Goal: Book appointment/travel/reservation

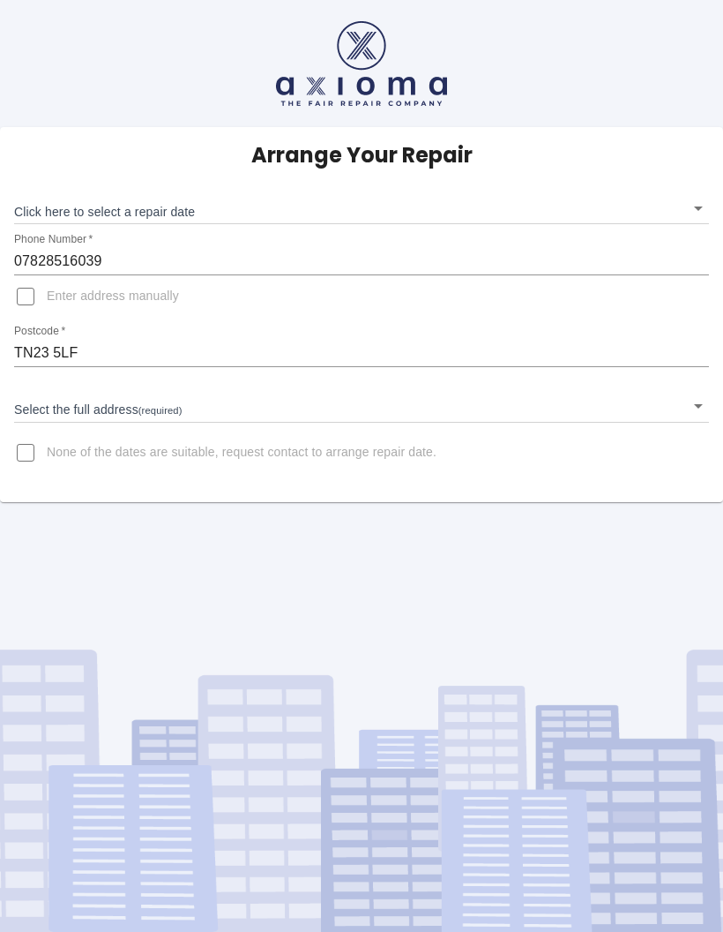
click at [28, 455] on input "None of the dates are suitable, request contact to arrange repair date." at bounding box center [25, 452] width 42 height 42
checkbox input "true"
click at [706, 207] on body "Arrange Your Repair Click here to select a repair date ​ Phone Number   * 07828…" at bounding box center [361, 466] width 723 height 932
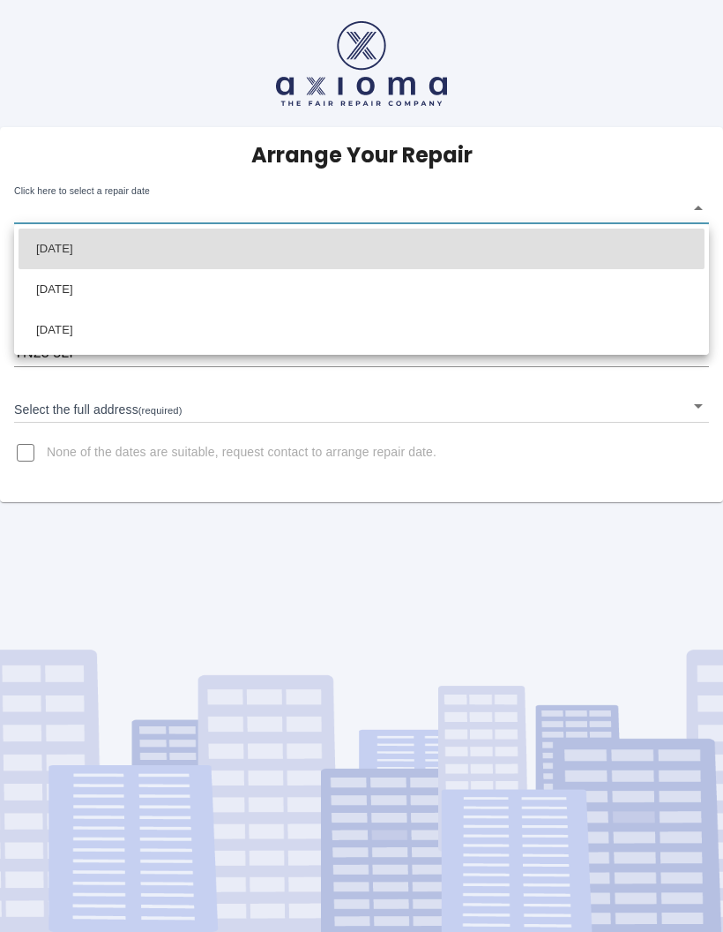
click at [151, 250] on li "[DATE]" at bounding box center [362, 248] width 686 height 41
type input "[DATE]T00:00:00.000Z"
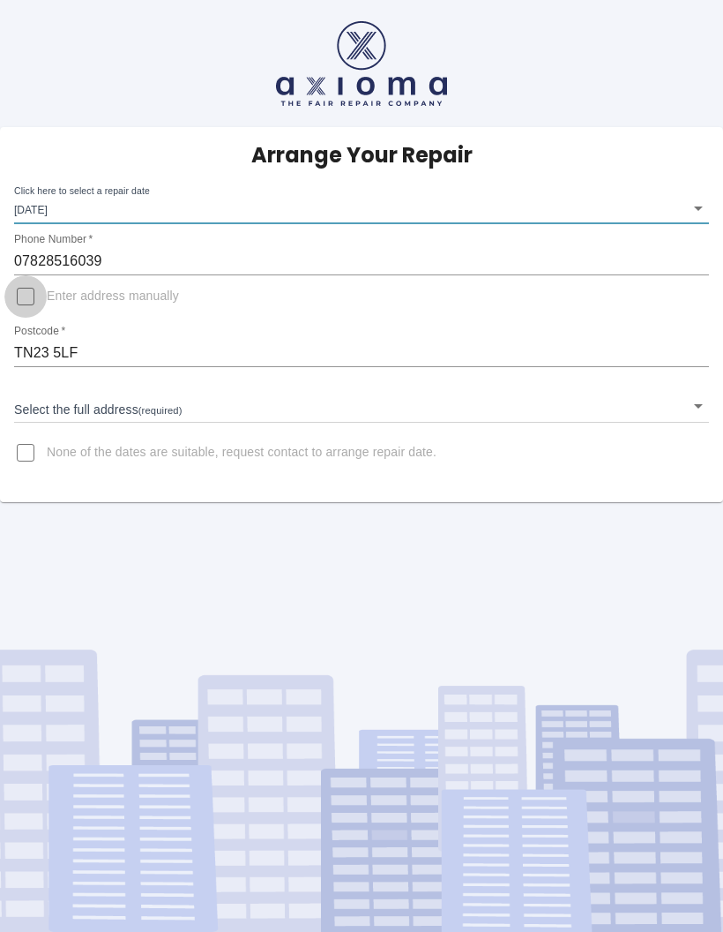
click at [32, 310] on input "Enter address manually" at bounding box center [25, 296] width 42 height 42
checkbox input "true"
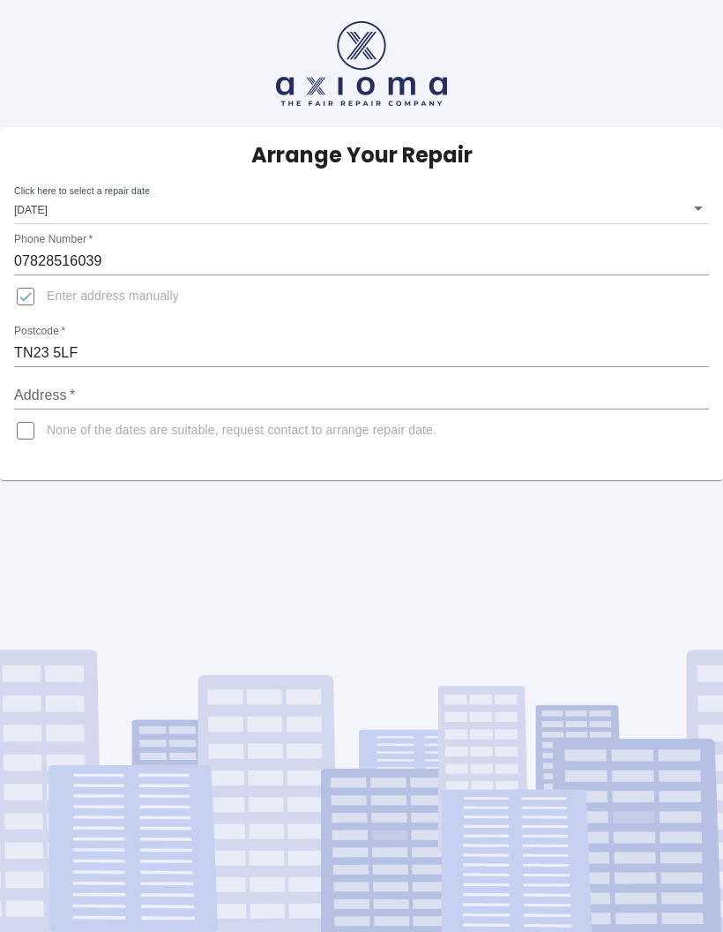
click at [121, 386] on input "Address   *" at bounding box center [361, 395] width 695 height 28
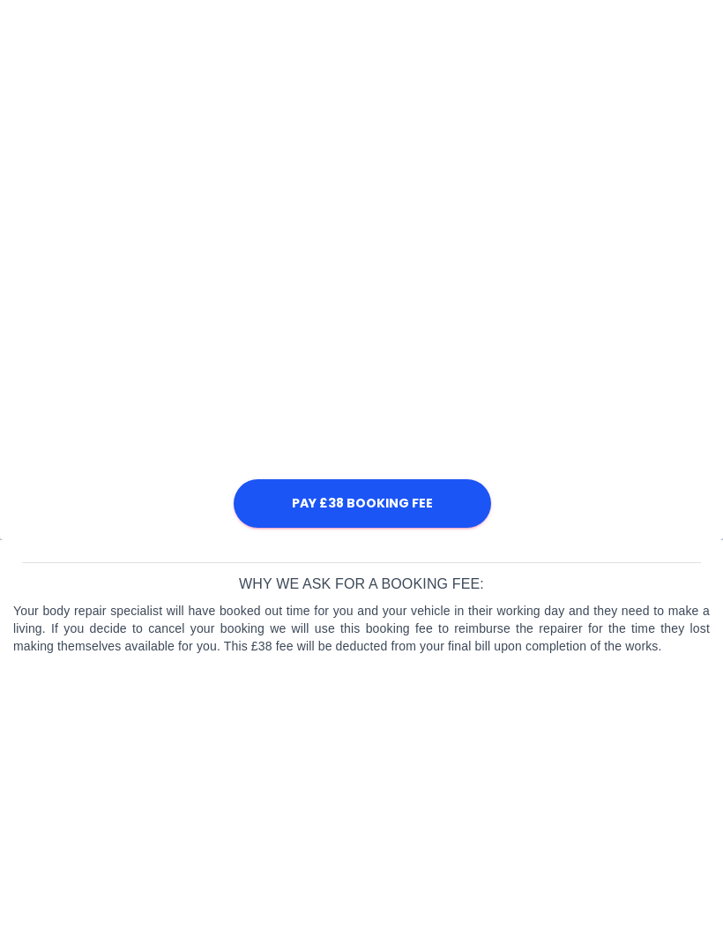
scroll to position [361, 0]
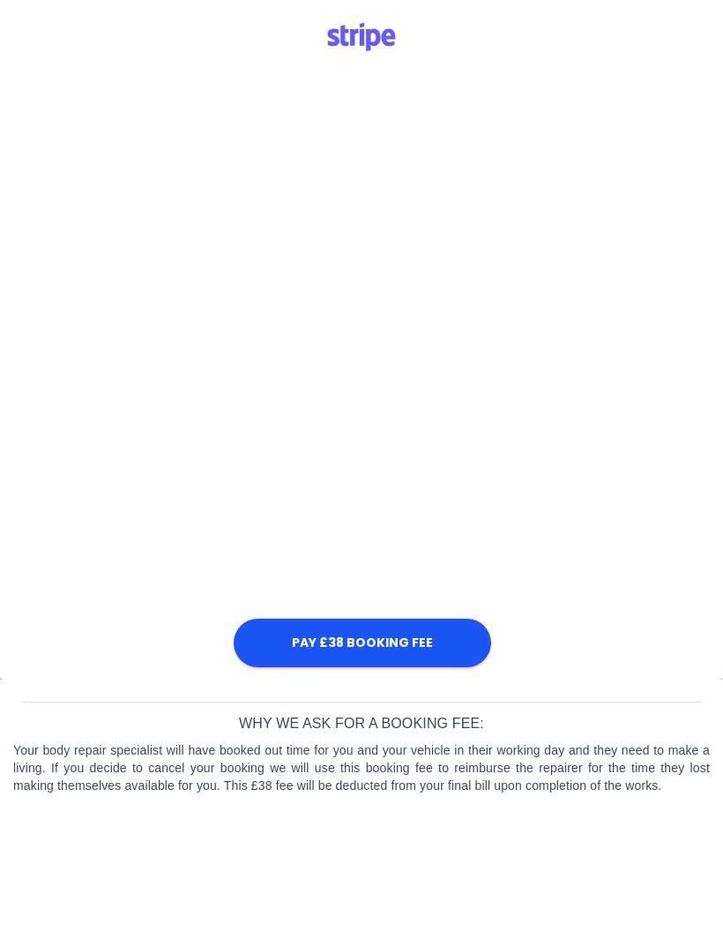
type input "3 Flimwell Ashford Kent"
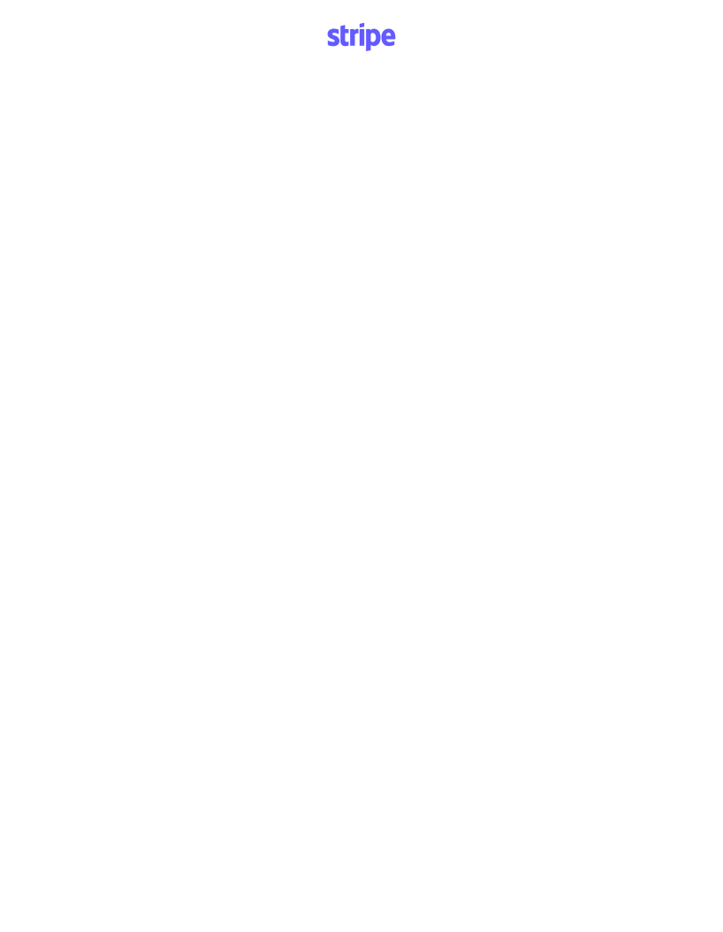
scroll to position [602, 0]
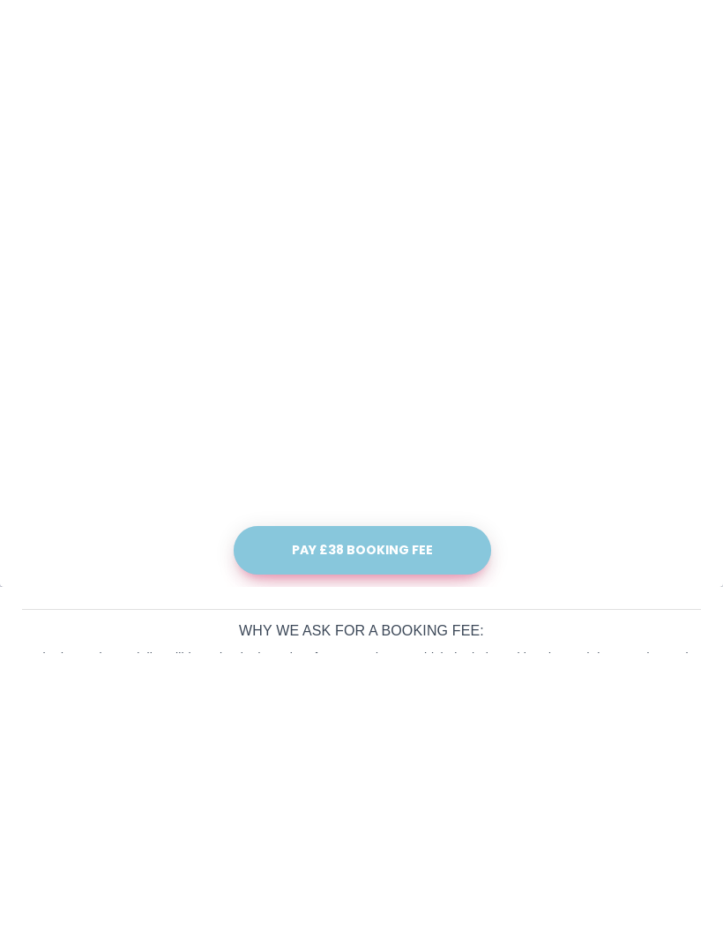
click at [353, 805] on button "Pay £38 Booking Fee" at bounding box center [363, 829] width 258 height 49
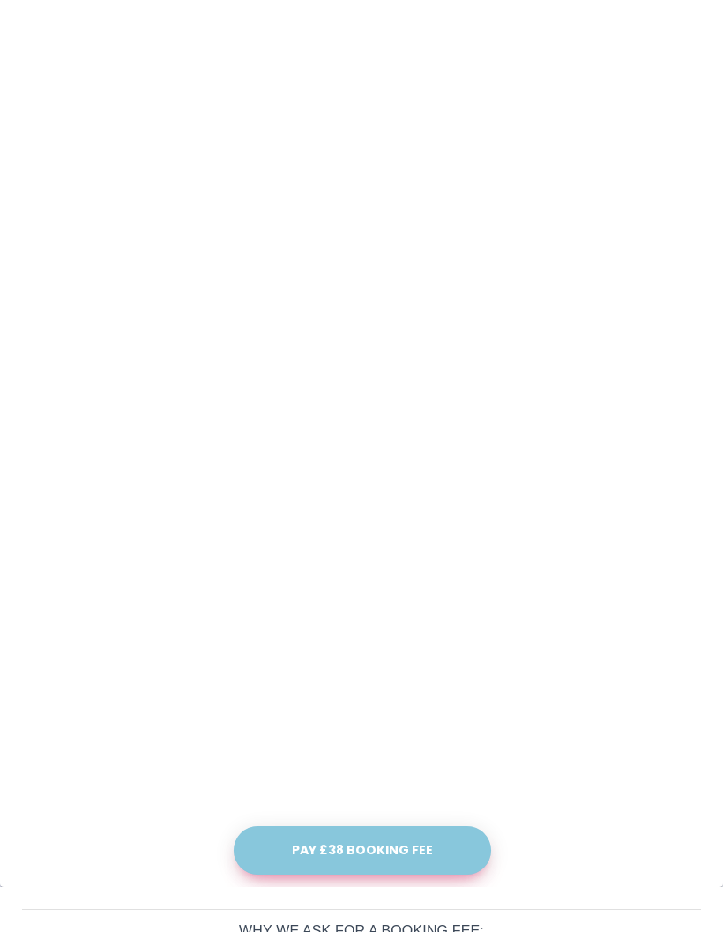
scroll to position [651, 0]
